Goal: Information Seeking & Learning: Learn about a topic

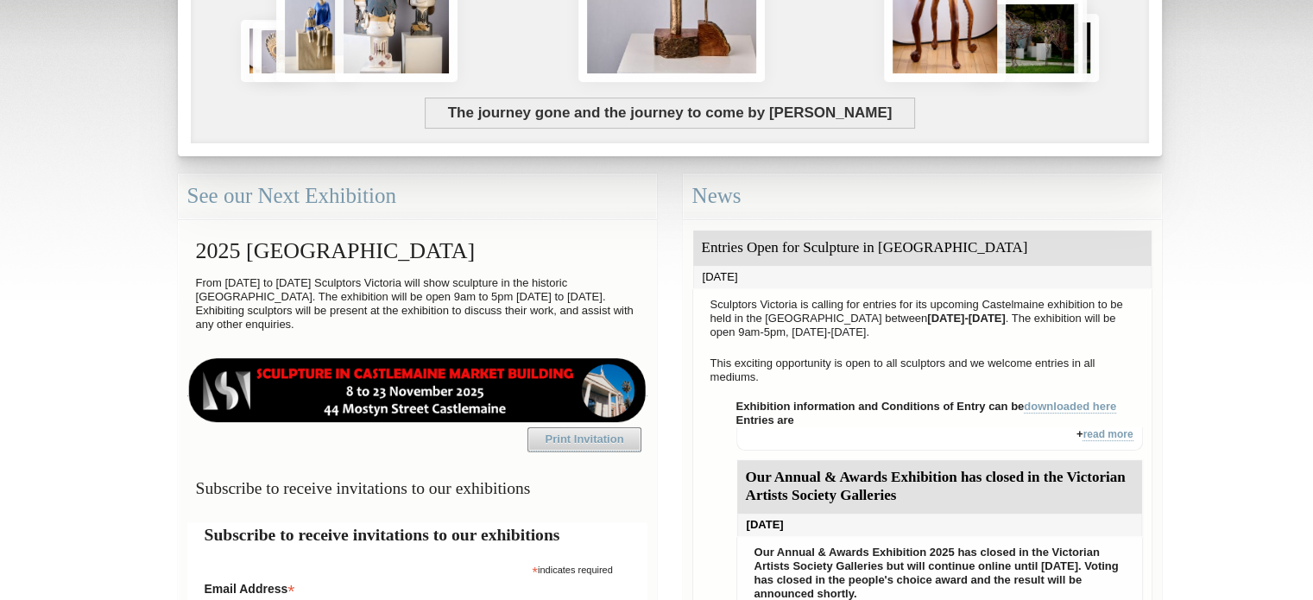
scroll to position [342, 0]
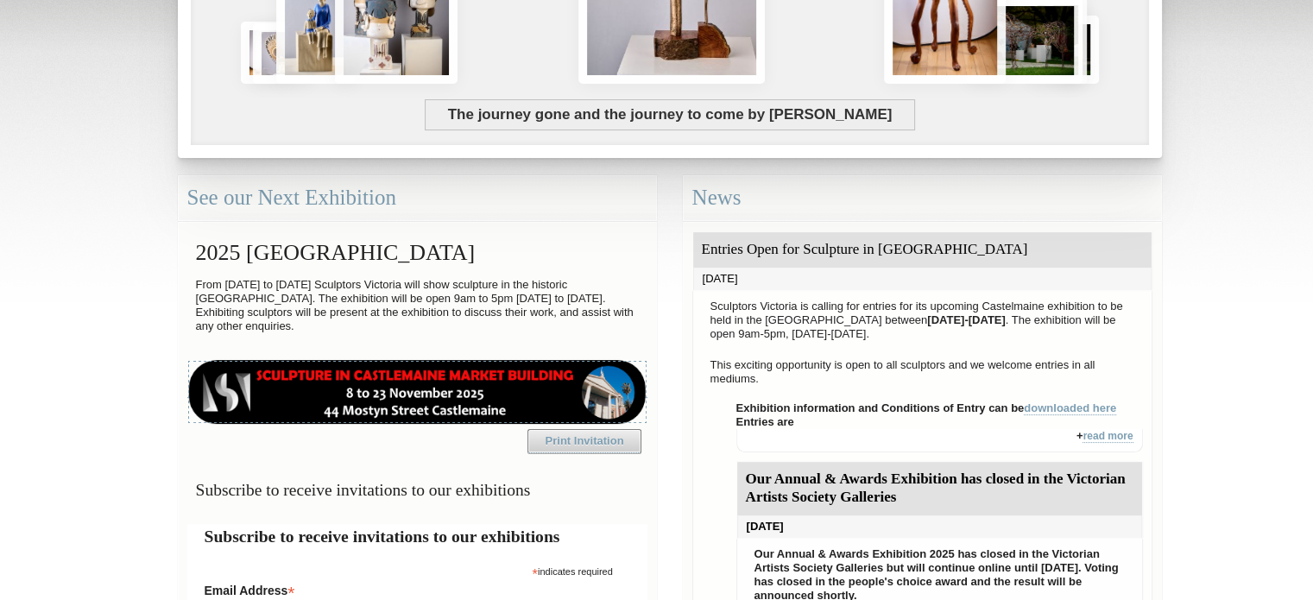
click at [593, 402] on img at bounding box center [417, 392] width 460 height 64
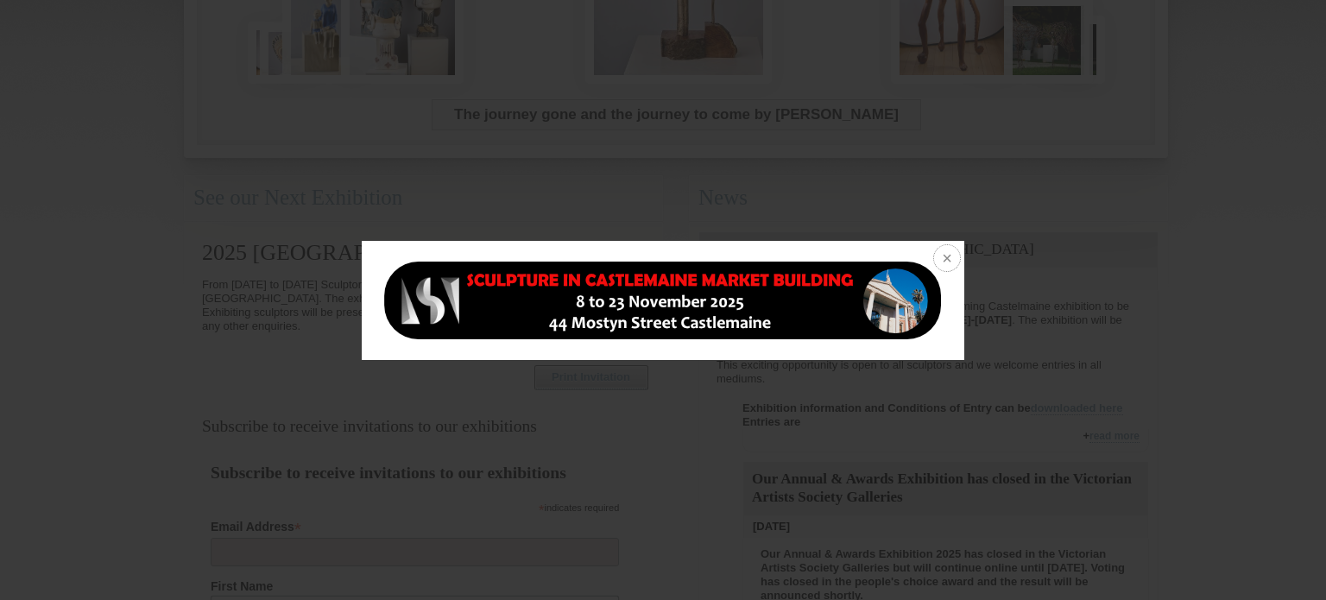
click at [938, 250] on button at bounding box center [946, 260] width 38 height 38
click at [941, 257] on button at bounding box center [946, 260] width 38 height 38
click at [989, 350] on div at bounding box center [663, 300] width 1326 height 600
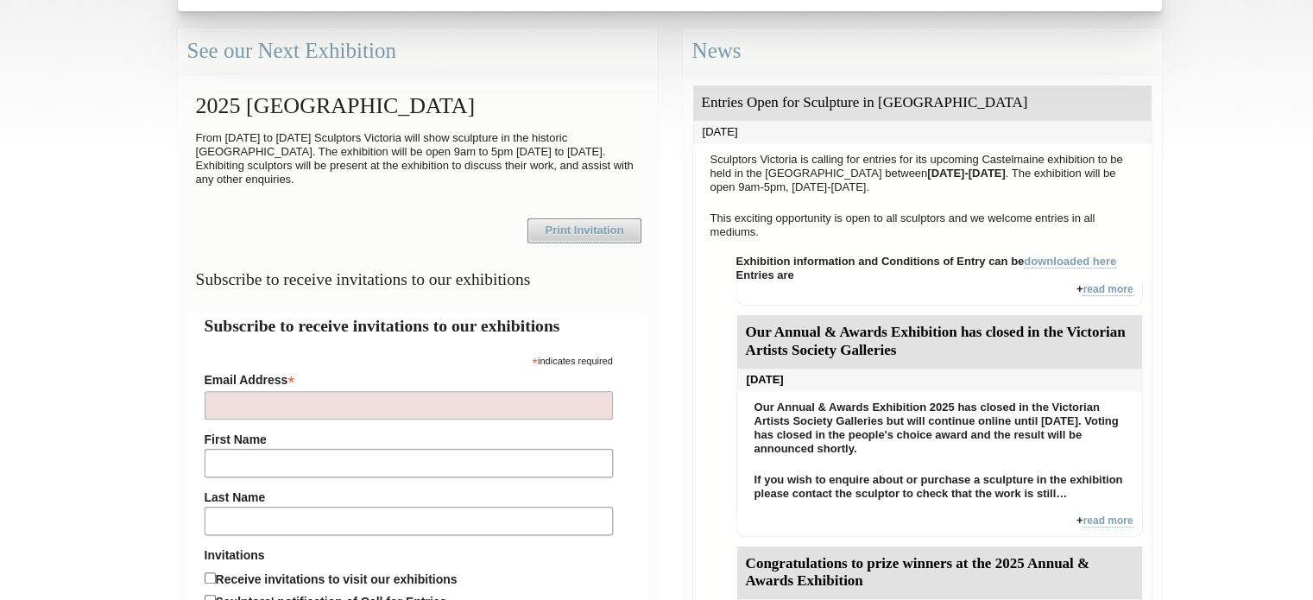
scroll to position [494, 0]
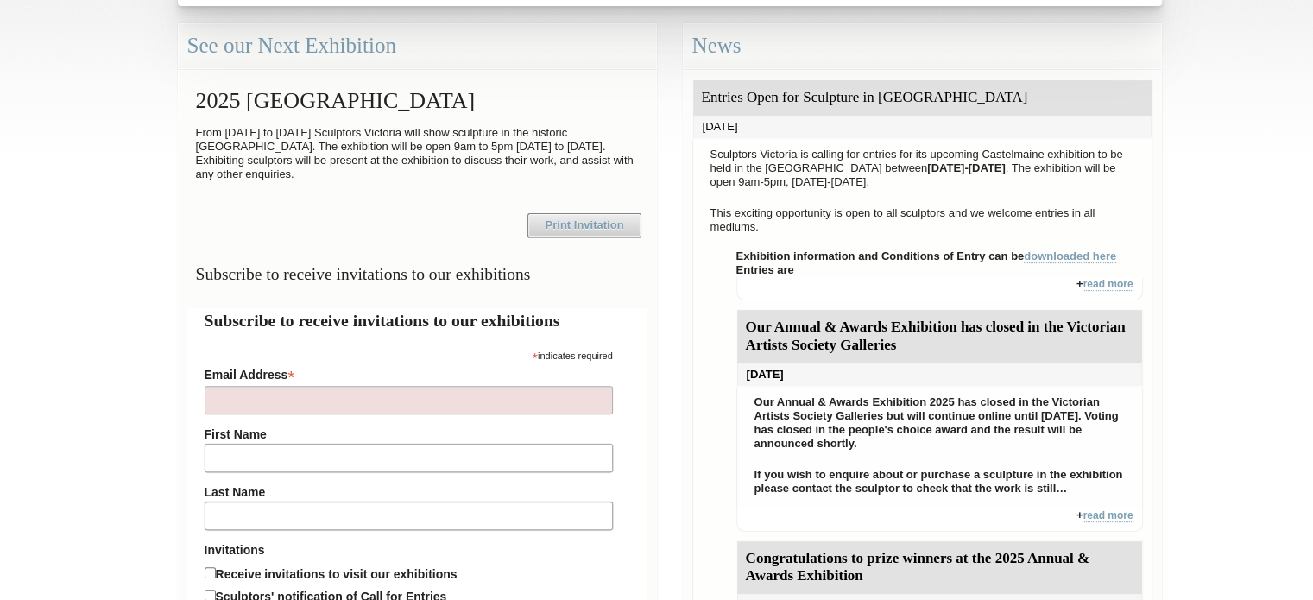
drag, startPoint x: 926, startPoint y: 326, endPoint x: 1041, endPoint y: 348, distance: 117.7
click at [1041, 348] on div "Our Annual & Awards Exhibition has closed in the Victorian Artists Society Gall…" at bounding box center [939, 337] width 405 height 54
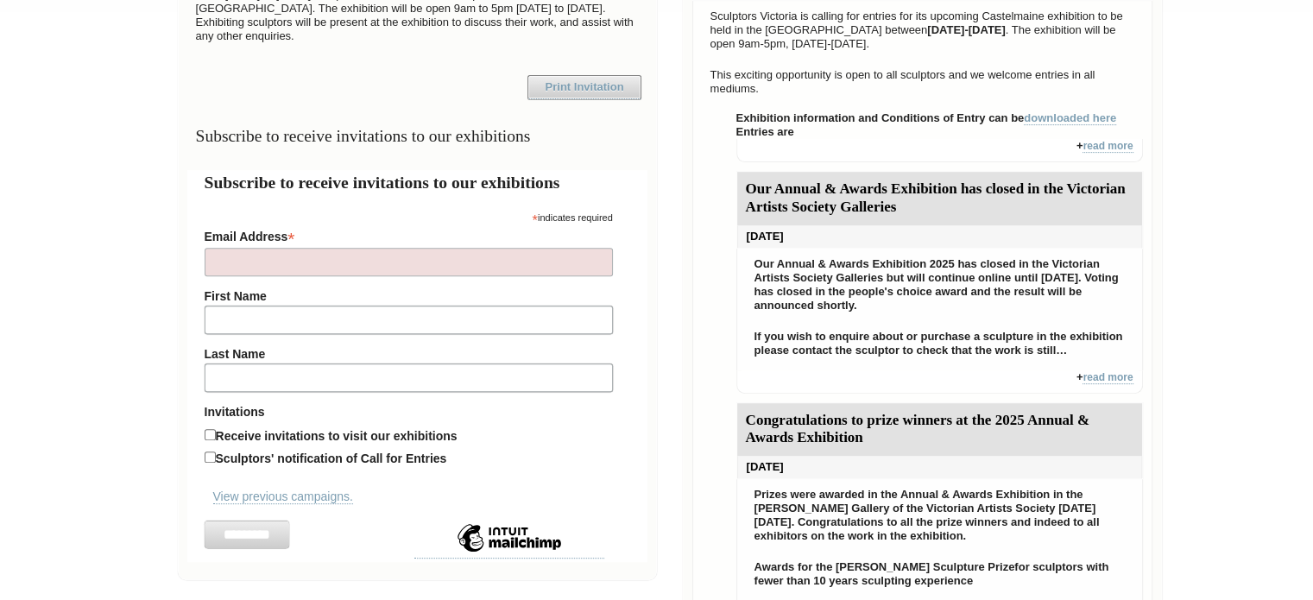
scroll to position [634, 0]
click at [1108, 369] on div "+ read more" at bounding box center [940, 380] width 407 height 23
click at [1110, 378] on link "read more" at bounding box center [1108, 376] width 50 height 13
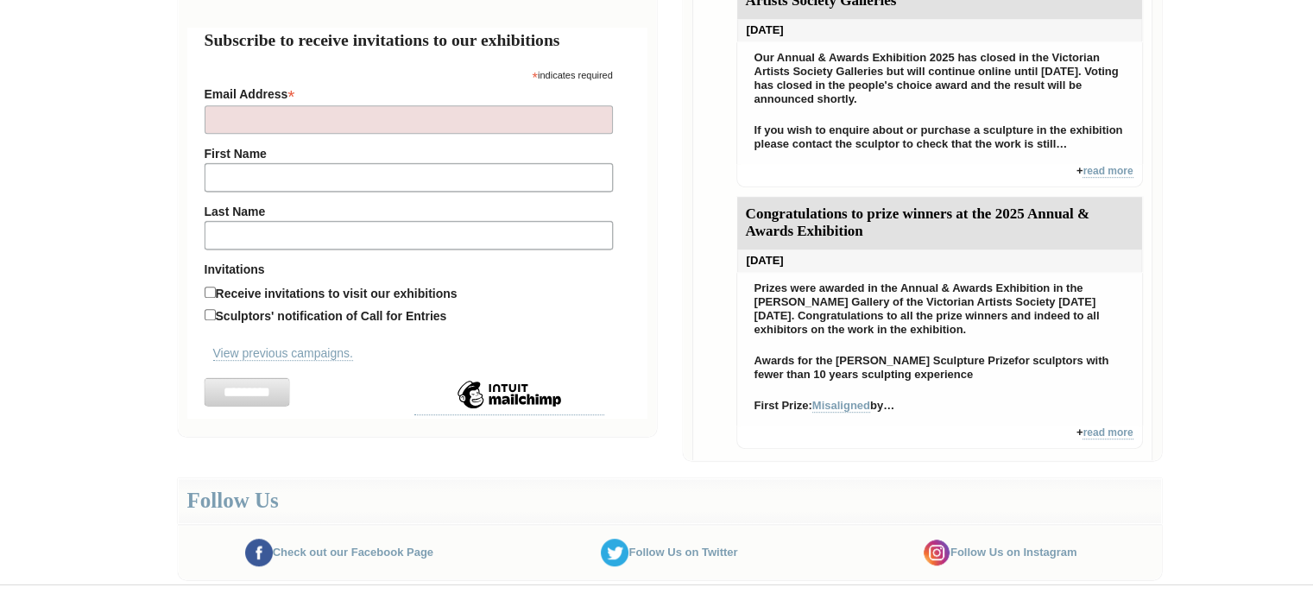
scroll to position [839, 0]
click at [1098, 430] on link "read more" at bounding box center [1108, 432] width 50 height 13
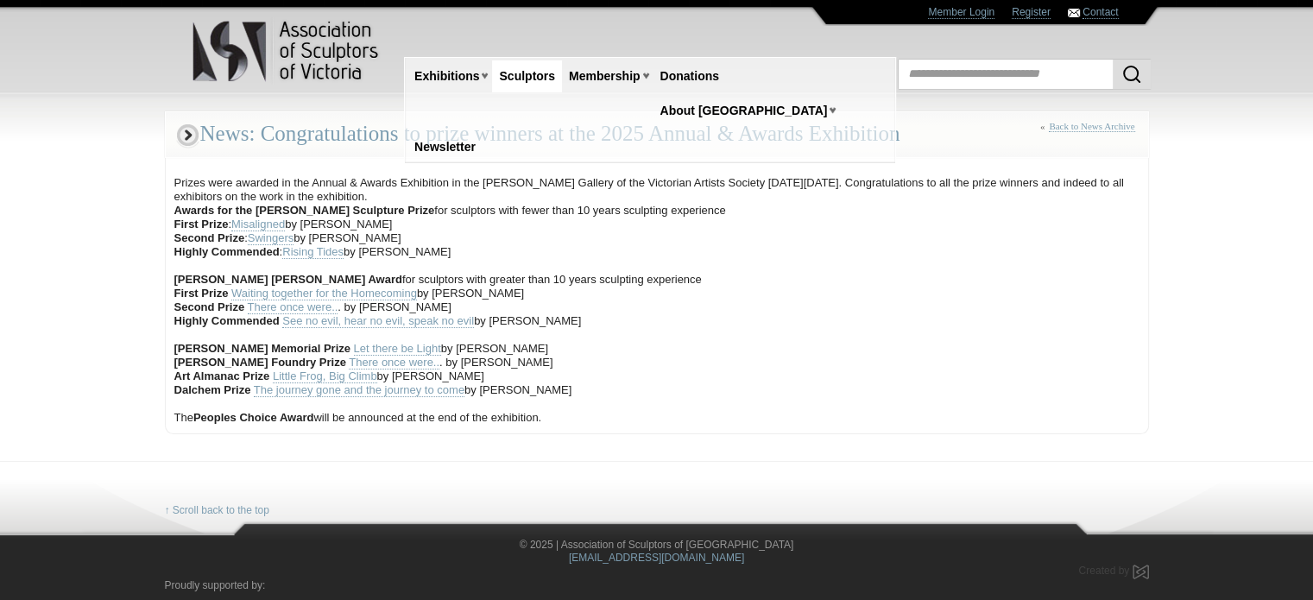
click at [490, 72] on li "Exhibitions Victoria Sculpture Prize Tesselaar Sculpture Prize Melbourne Intern…" at bounding box center [450, 76] width 85 height 36
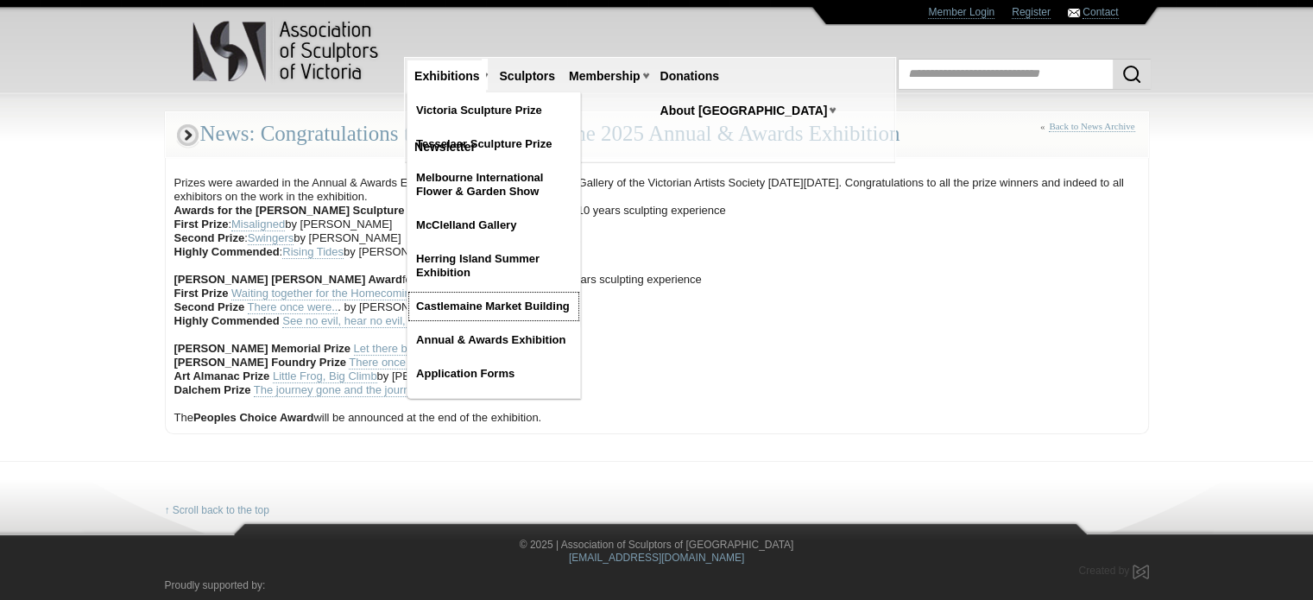
click at [538, 307] on link "Castlemaine Market Building" at bounding box center [494, 306] width 173 height 31
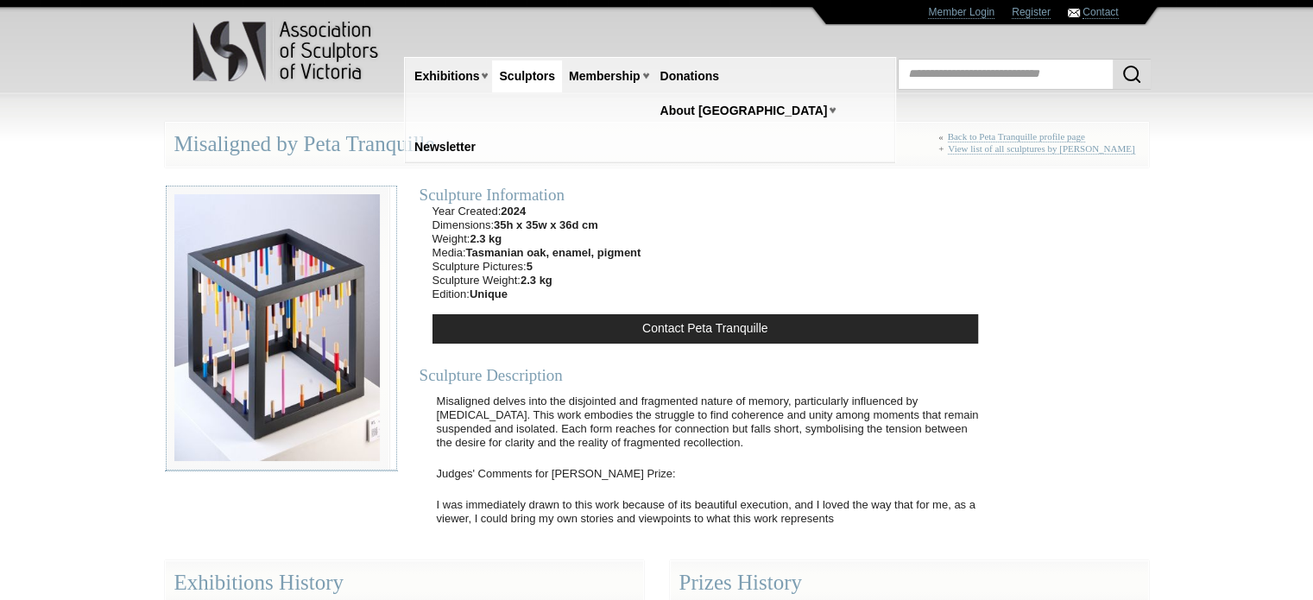
click at [337, 330] on img at bounding box center [277, 328] width 225 height 286
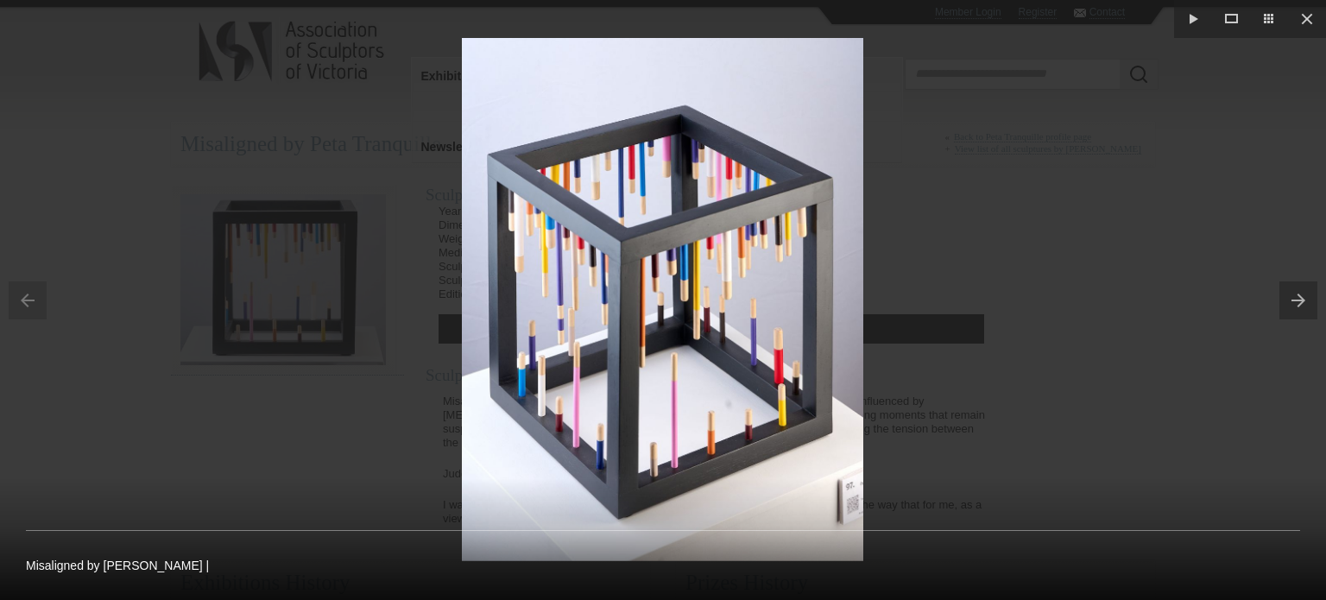
click at [1303, 285] on button at bounding box center [1303, 300] width 47 height 86
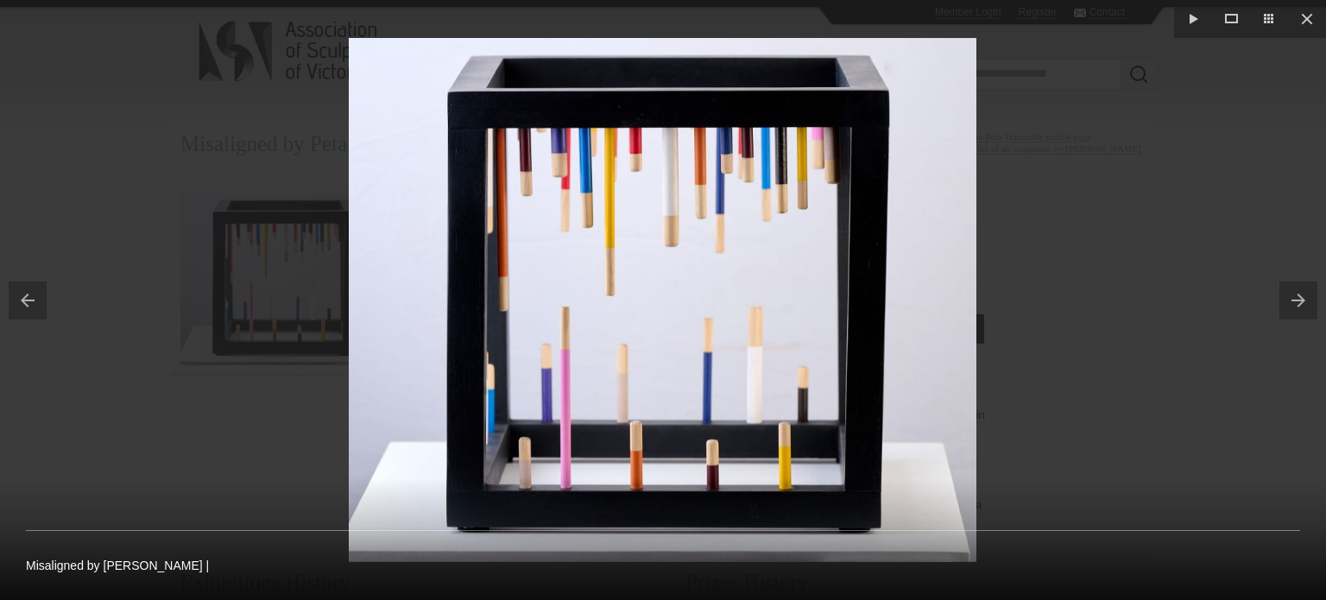
click at [1302, 290] on button at bounding box center [1303, 300] width 47 height 86
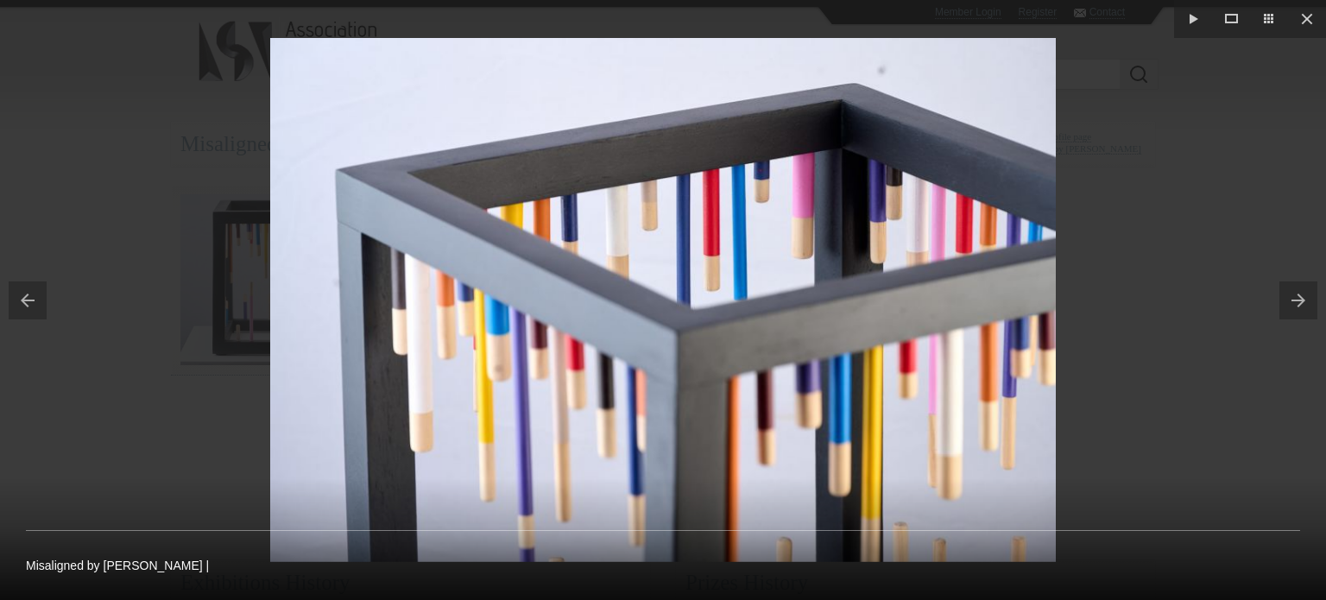
click at [1302, 290] on button at bounding box center [1303, 300] width 47 height 86
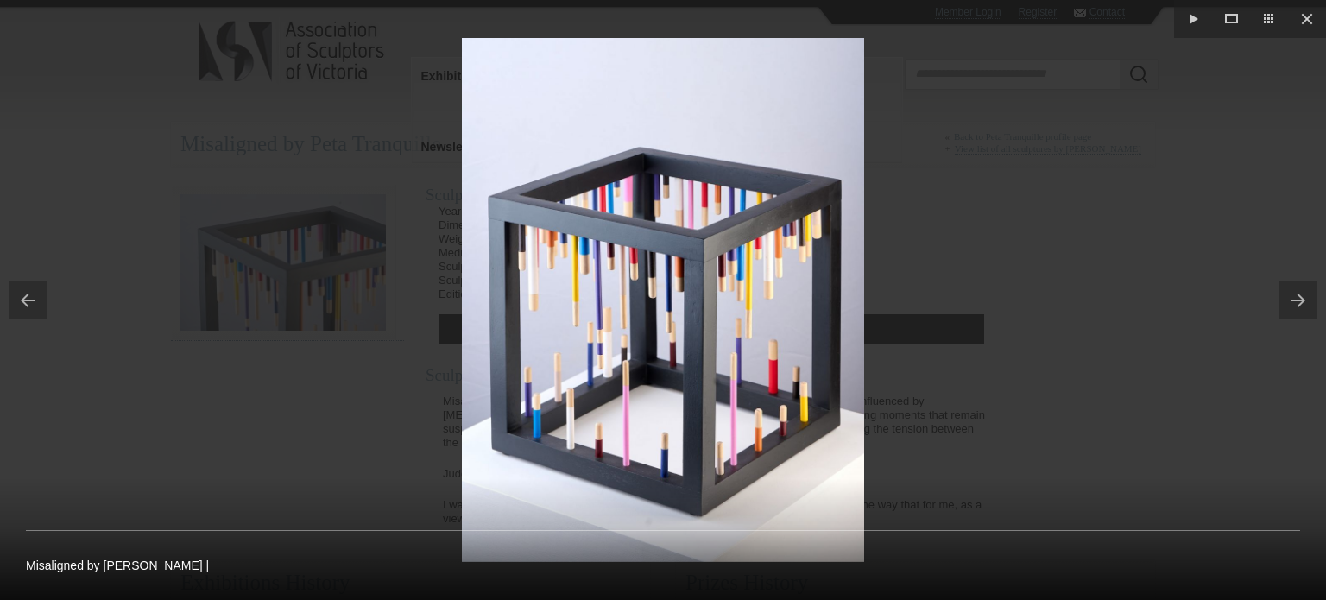
click at [1302, 290] on button at bounding box center [1303, 300] width 47 height 86
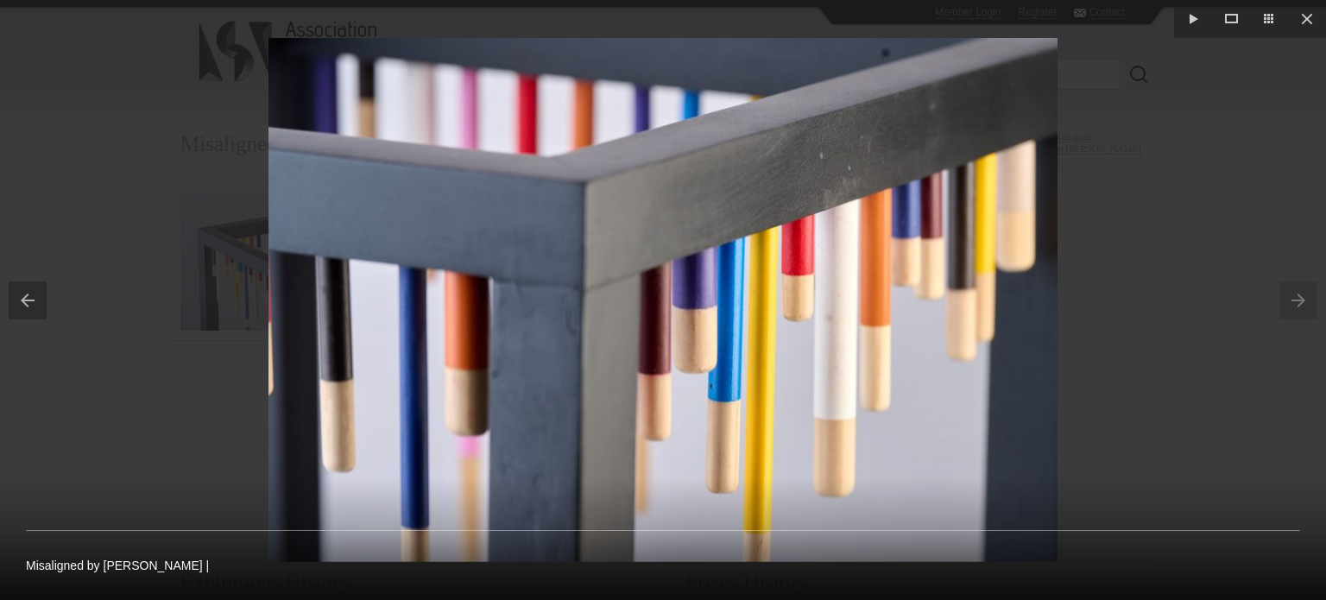
click at [1313, 21] on button at bounding box center [1307, 19] width 38 height 38
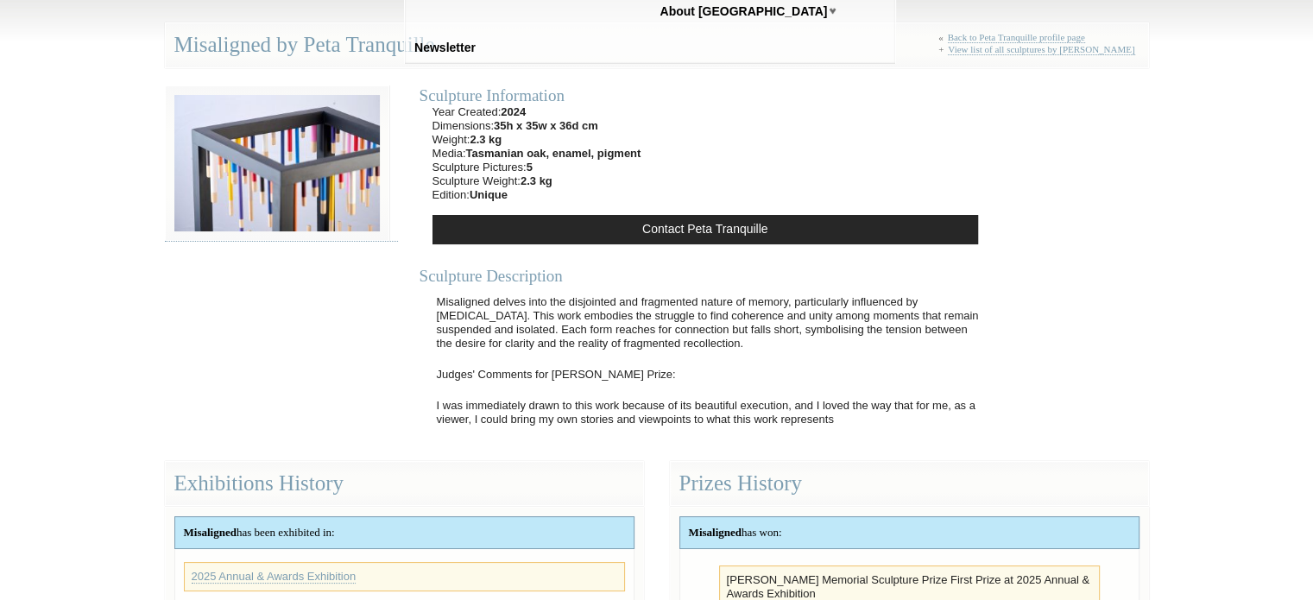
scroll to position [100, 0]
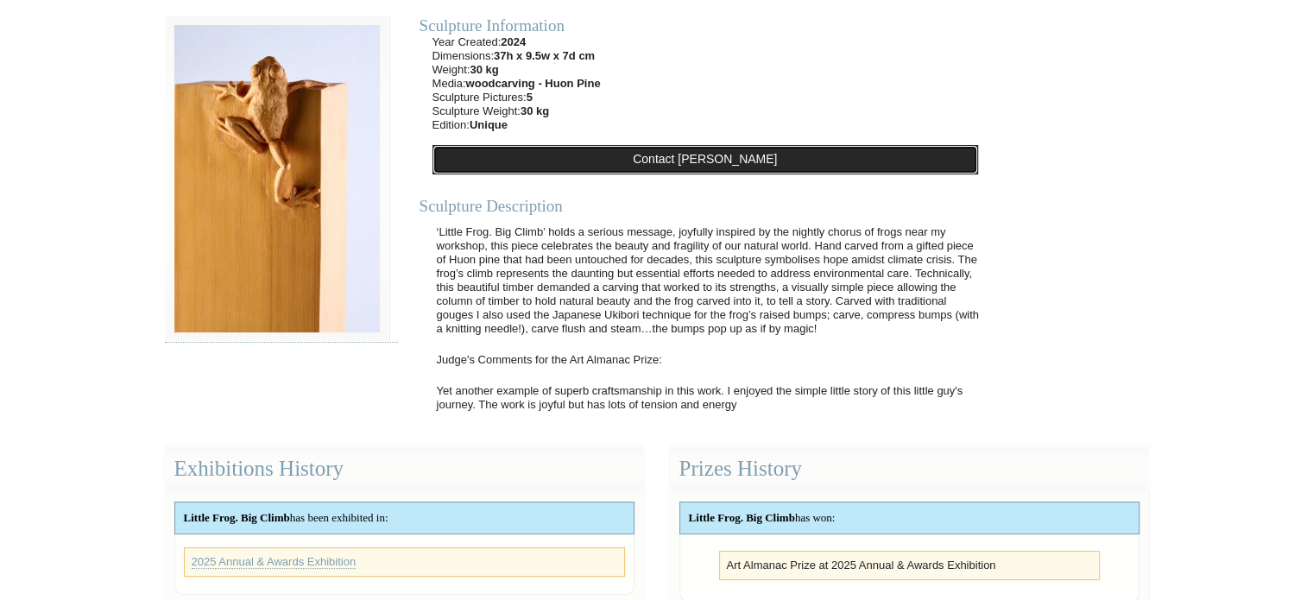
scroll to position [159, 0]
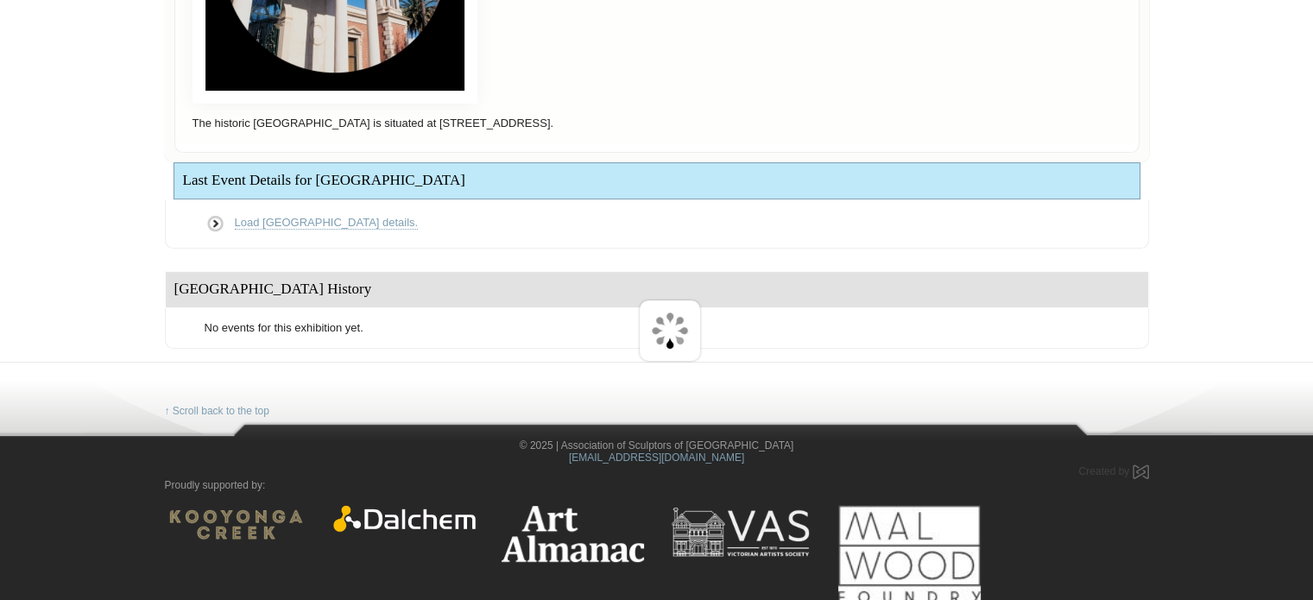
scroll to position [218, 0]
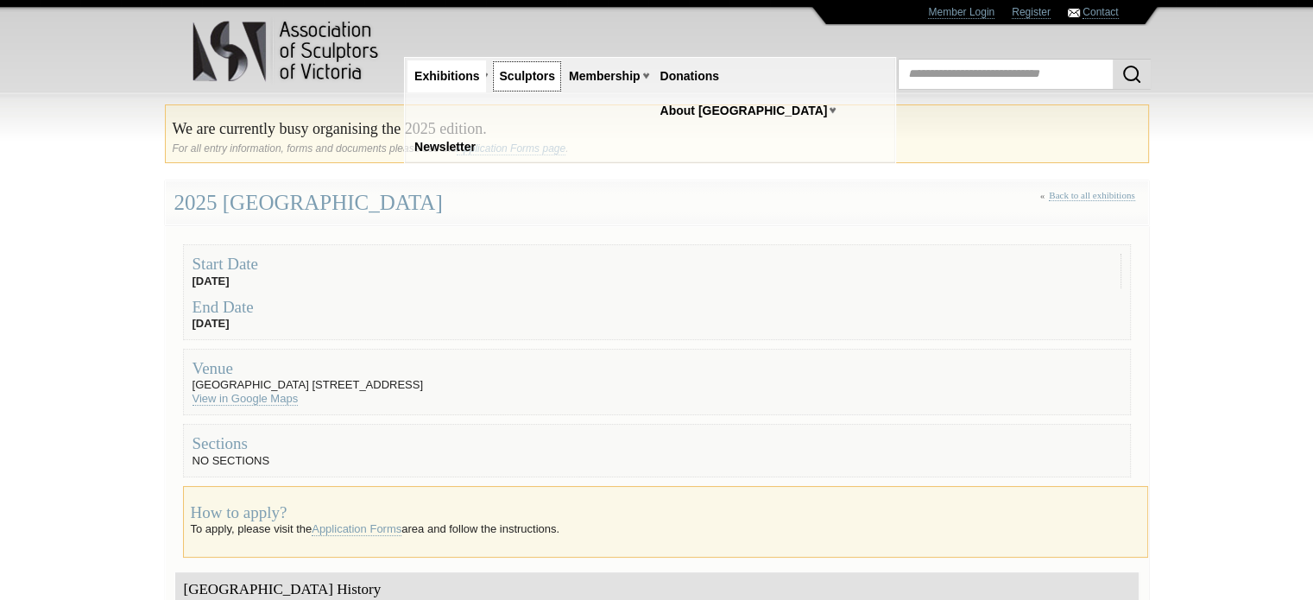
click at [545, 79] on link "Sculptors" at bounding box center [527, 76] width 70 height 32
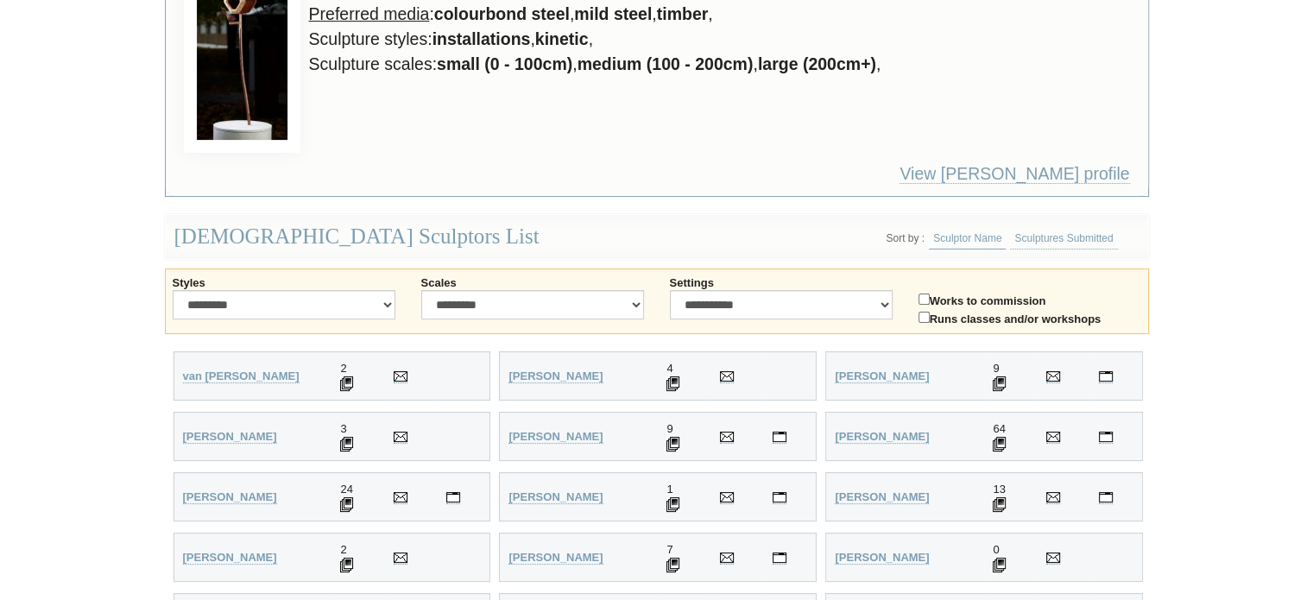
scroll to position [212, 0]
click at [930, 317] on label "Runs classes and/or workshops" at bounding box center [1030, 318] width 223 height 18
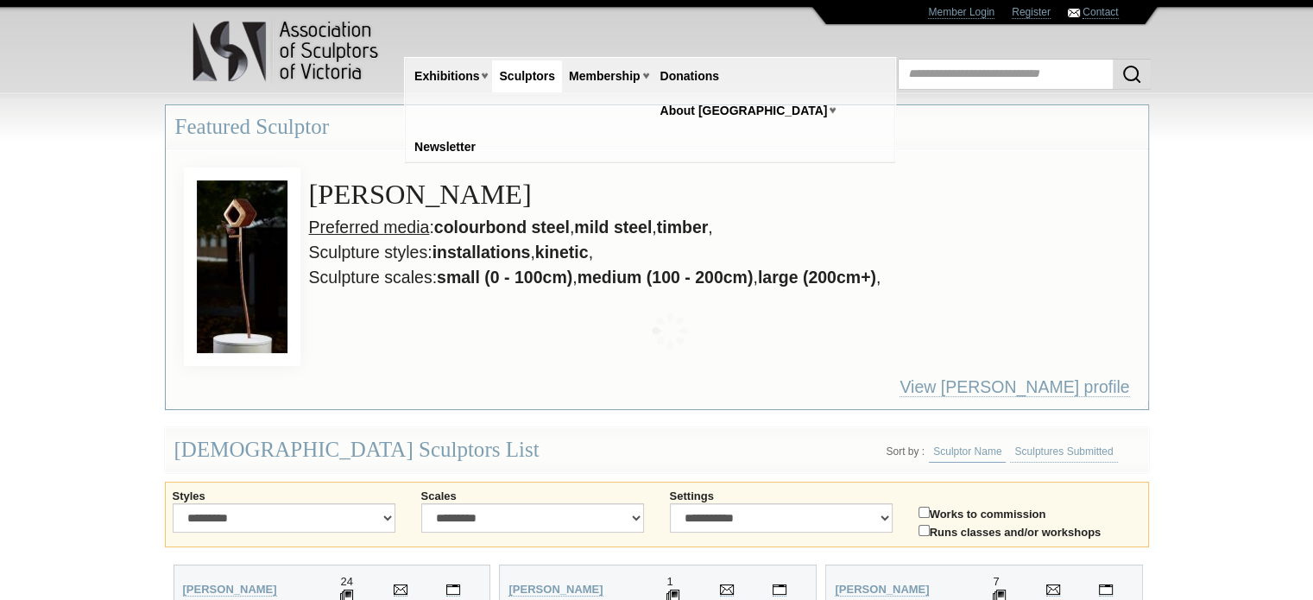
click at [266, 43] on img at bounding box center [287, 51] width 190 height 68
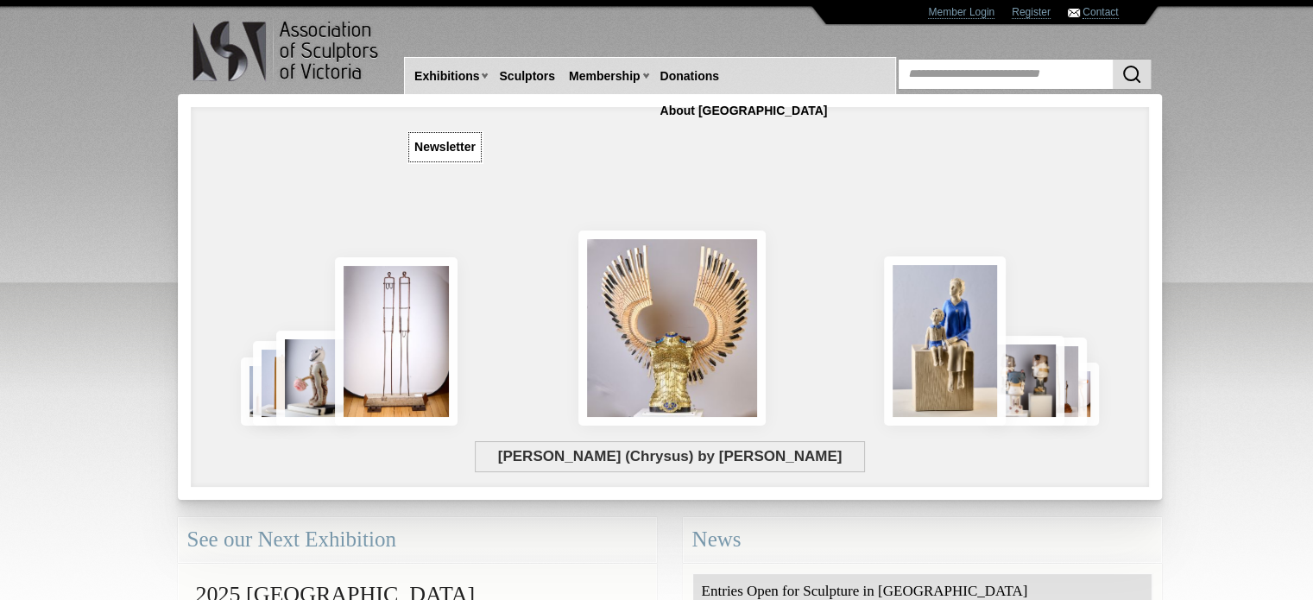
click at [483, 131] on link "Newsletter" at bounding box center [445, 147] width 75 height 32
